Goal: Find specific page/section: Find specific page/section

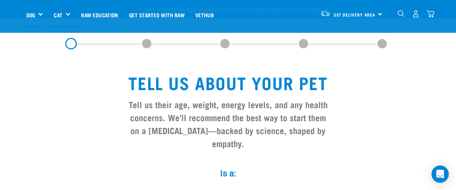
select select "girl"
select select "no"
select select "19"
select select "May"
select select "2025"
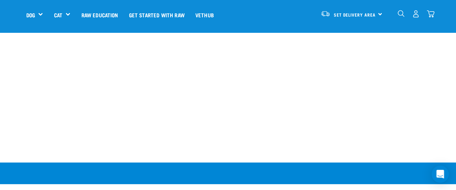
scroll to position [1073, 0]
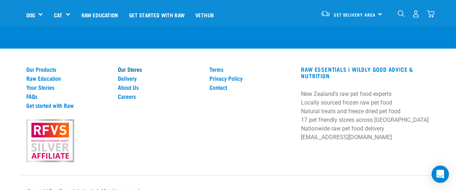
click at [134, 66] on link "Our Stores" at bounding box center [159, 69] width 83 height 6
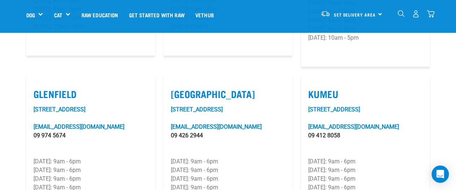
scroll to position [356, 0]
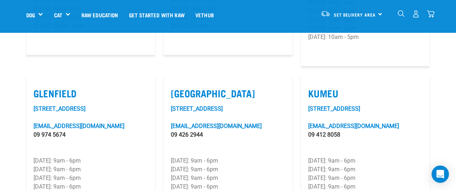
click at [196, 111] on link "4/16 Wainui Road" at bounding box center [197, 108] width 52 height 7
